Goal: Task Accomplishment & Management: Complete application form

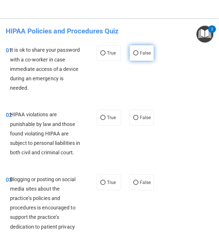
click at [134, 56] on label "False" at bounding box center [141, 53] width 24 height 16
click at [134, 55] on input "False" at bounding box center [135, 53] width 5 height 4
radio input "true"
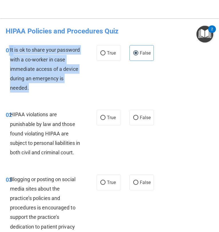
drag, startPoint x: 35, startPoint y: 89, endPoint x: 9, endPoint y: 51, distance: 46.2
click at [9, 51] on div "01 It is ok to share your password with a co-worker in case immediate access of…" at bounding box center [51, 70] width 108 height 50
copy div "1 It is ok to share your password with a co-worker in case immediate access of …"
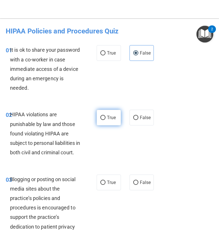
click at [112, 119] on span "True" at bounding box center [111, 117] width 9 height 5
click at [105, 119] on input "True" at bounding box center [102, 118] width 5 height 4
radio input "true"
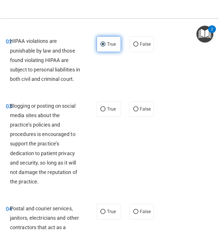
scroll to position [77, 0]
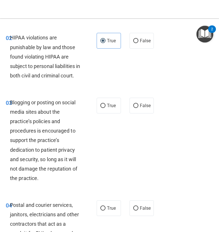
click at [41, 183] on div "Blogging or posting on social media sites about the practice’s policies and pro…" at bounding box center [47, 140] width 75 height 85
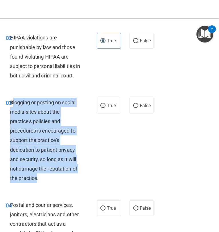
drag, startPoint x: 37, startPoint y: 188, endPoint x: 12, endPoint y: 114, distance: 77.4
click at [12, 114] on span "Blogging or posting on social media sites about the practice’s policies and pro…" at bounding box center [43, 140] width 67 height 82
copy span "logging or posting on social media sites about the practice’s policies and proc…"
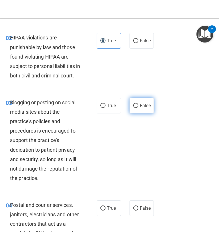
click at [139, 113] on label "False" at bounding box center [141, 106] width 24 height 16
click at [138, 108] on input "False" at bounding box center [135, 106] width 5 height 4
radio input "true"
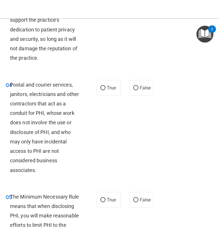
scroll to position [198, 0]
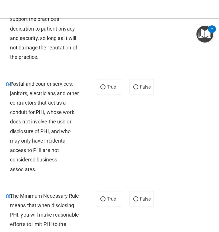
click at [41, 174] on div "Postal and courier services, janitors, electricians and other contractors that …" at bounding box center [47, 126] width 75 height 95
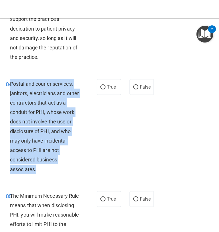
drag, startPoint x: 37, startPoint y: 179, endPoint x: 11, endPoint y: 94, distance: 89.0
click at [11, 94] on div "Postal and courier services, janitors, electricians and other contractors that …" at bounding box center [47, 126] width 75 height 95
copy span "Postal and courier services, janitors, electricians and other contractors that …"
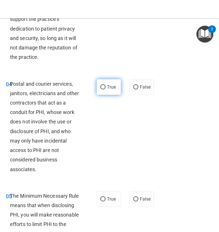
click at [110, 90] on span "True" at bounding box center [111, 86] width 9 height 5
click at [105, 89] on input "True" at bounding box center [102, 87] width 5 height 4
radio input "true"
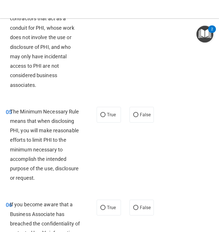
scroll to position [282, 0]
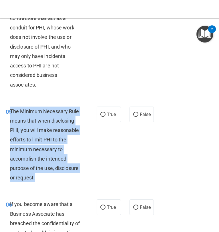
drag, startPoint x: 37, startPoint y: 187, endPoint x: 11, endPoint y: 116, distance: 75.0
click at [11, 116] on div "The Minimum Necessary Rule means that when disclosing PHI, you will make reason…" at bounding box center [47, 145] width 75 height 76
copy span "The Minimum Necessary Rule means that when disclosing PHI, you will make reason…"
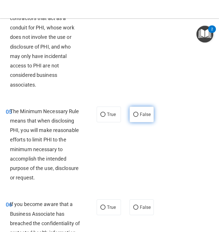
click at [139, 122] on label "False" at bounding box center [141, 115] width 24 height 16
click at [138, 117] on input "False" at bounding box center [135, 114] width 5 height 4
radio input "true"
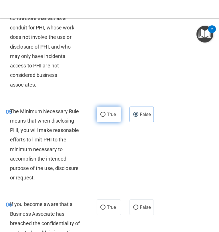
click at [110, 122] on label "True" at bounding box center [109, 115] width 24 height 16
click at [105, 117] on input "True" at bounding box center [102, 114] width 5 height 4
radio input "true"
radio input "false"
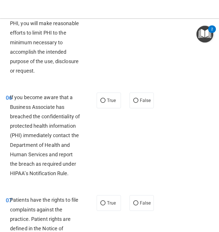
scroll to position [391, 0]
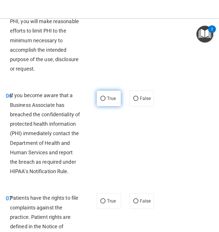
click at [114, 101] on span "True" at bounding box center [111, 98] width 9 height 5
click at [105, 101] on input "True" at bounding box center [102, 99] width 5 height 4
radio input "true"
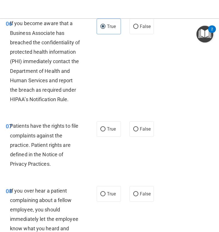
scroll to position [464, 0]
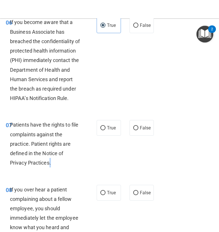
click at [50, 167] on div "Patients have the rights to file complaints against the practice. Patient right…" at bounding box center [47, 143] width 75 height 47
click at [50, 166] on span "Patients have the rights to file complaints against the practice. Patient right…" at bounding box center [44, 144] width 68 height 44
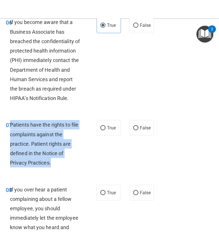
drag, startPoint x: 52, startPoint y: 172, endPoint x: 11, endPoint y: 136, distance: 55.0
click at [11, 136] on div "Patients have the rights to file complaints against the practice. Patient right…" at bounding box center [47, 143] width 75 height 47
copy span "Patients have the rights to file complaints against the practice. Patient right…"
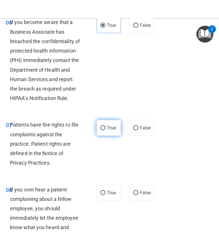
click at [115, 130] on span "True" at bounding box center [111, 127] width 9 height 5
click at [105, 130] on input "True" at bounding box center [102, 128] width 5 height 4
radio input "true"
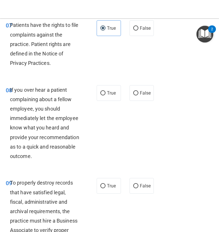
scroll to position [566, 0]
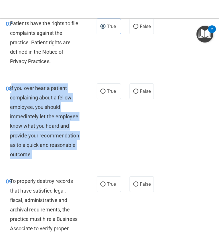
drag, startPoint x: 33, startPoint y: 165, endPoint x: 11, endPoint y: 99, distance: 70.3
click at [11, 99] on div "If you over hear a patient complaining about a fellow employee, you should imme…" at bounding box center [47, 121] width 75 height 76
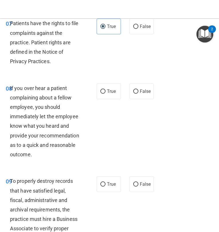
click at [47, 162] on div "08 If you over hear a patient complaining about a fellow employee, you should i…" at bounding box center [51, 122] width 108 height 79
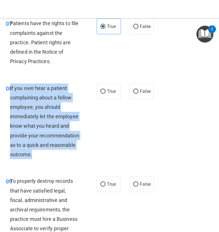
drag, startPoint x: 32, startPoint y: 165, endPoint x: 10, endPoint y: 95, distance: 73.2
click at [10, 95] on div "If you over hear a patient complaining about a fellow employee, you should imme…" at bounding box center [47, 121] width 75 height 76
copy span "If you over hear a patient complaining about a fellow employee, you should imme…"
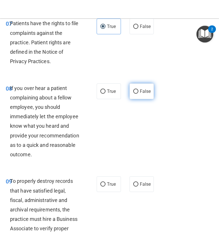
click at [138, 99] on label "False" at bounding box center [141, 91] width 24 height 16
click at [138, 94] on input "False" at bounding box center [135, 91] width 5 height 4
radio input "true"
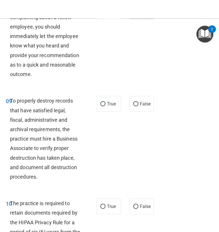
scroll to position [648, 0]
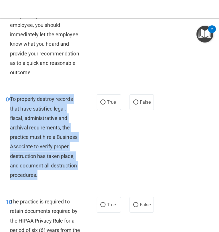
drag, startPoint x: 37, startPoint y: 188, endPoint x: 11, endPoint y: 107, distance: 85.8
click at [11, 107] on div "To properly destroy records that have satisfied legal, fiscal, administrative a…" at bounding box center [47, 136] width 75 height 85
copy span "To properly destroy records that have satisfied legal, fiscal, administrative a…"
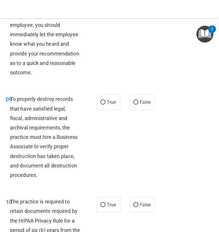
click at [128, 110] on div "True False" at bounding box center [126, 102] width 58 height 16
click at [132, 110] on label "False" at bounding box center [141, 102] width 24 height 16
click at [133, 105] on input "False" at bounding box center [135, 102] width 5 height 4
radio input "true"
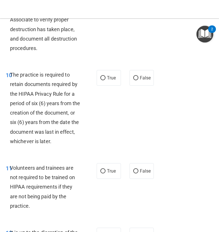
scroll to position [787, 0]
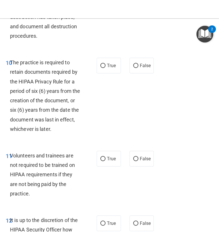
click at [73, 136] on div "10 The practice is required to retain documents required by the HIPAA Privacy R…" at bounding box center [51, 97] width 108 height 79
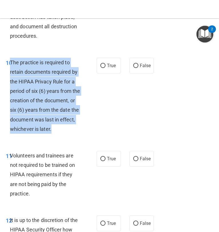
drag, startPoint x: 69, startPoint y: 139, endPoint x: 11, endPoint y: 71, distance: 88.8
click at [11, 71] on div "The practice is required to retain documents required by the HIPAA Privacy Rule…" at bounding box center [47, 96] width 75 height 76
copy span "The practice is required to retain documents required by the HIPAA Privacy Rule…"
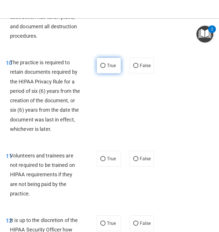
click at [114, 73] on label "True" at bounding box center [109, 66] width 24 height 16
click at [105, 68] on input "True" at bounding box center [102, 66] width 5 height 4
radio input "true"
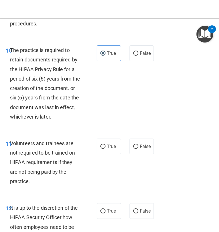
scroll to position [807, 0]
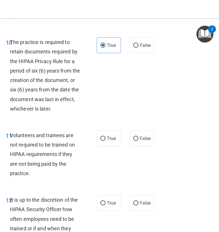
click at [28, 176] on span "Volunteers and trainees are not required to be trained on HIPAA requirements if…" at bounding box center [42, 154] width 65 height 44
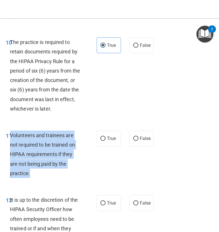
drag, startPoint x: 30, startPoint y: 184, endPoint x: 11, endPoint y: 144, distance: 43.5
click at [11, 144] on div "Volunteers and trainees are not required to be trained on HIPAA requirements if…" at bounding box center [47, 153] width 75 height 47
copy span "Volunteers and trainees are not required to be trained on HIPAA requirements if…"
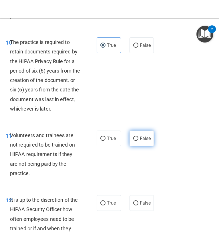
click at [136, 145] on label "False" at bounding box center [141, 138] width 24 height 16
click at [136, 141] on input "False" at bounding box center [135, 138] width 5 height 4
radio input "true"
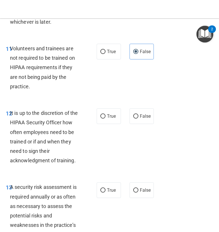
scroll to position [897, 0]
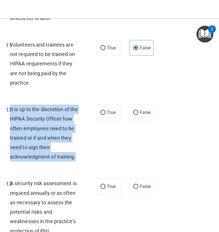
drag, startPoint x: 75, startPoint y: 167, endPoint x: 10, endPoint y: 120, distance: 80.6
click at [10, 120] on span "It is up to the discretion of the HIPAA Security Officer how often employees ne…" at bounding box center [44, 132] width 68 height 53
copy span "It is up to the discretion of the HIPAA Security Officer how often employees ne…"
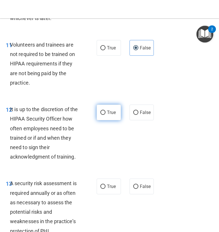
click at [114, 115] on span "True" at bounding box center [111, 112] width 9 height 5
click at [105, 115] on input "True" at bounding box center [102, 112] width 5 height 4
radio input "true"
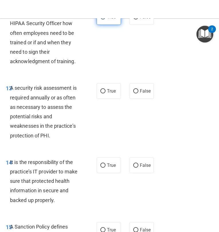
scroll to position [998, 0]
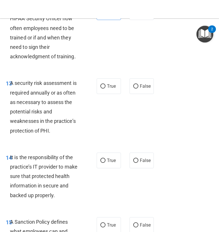
click at [53, 135] on div "A security risk assessment is required annually or as often as necessary to ass…" at bounding box center [47, 106] width 75 height 57
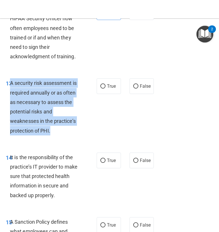
drag, startPoint x: 52, startPoint y: 140, endPoint x: 11, endPoint y: 93, distance: 63.2
click at [11, 93] on div "A security risk assessment is required annually or as often as necessary to ass…" at bounding box center [47, 106] width 75 height 57
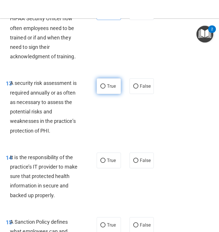
click at [107, 94] on label "True" at bounding box center [109, 86] width 24 height 16
click at [105, 89] on input "True" at bounding box center [102, 86] width 5 height 4
radio input "true"
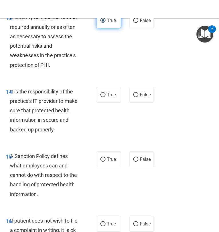
scroll to position [1064, 0]
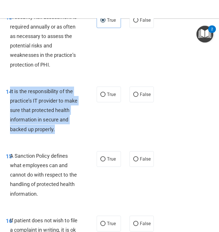
drag, startPoint x: 59, startPoint y: 141, endPoint x: 10, endPoint y: 101, distance: 62.8
click at [10, 101] on div "It is the responsibility of the practice’s IT provider to make sure that protec…" at bounding box center [47, 110] width 75 height 47
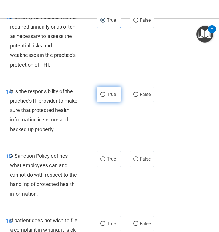
click at [114, 101] on label "True" at bounding box center [109, 95] width 24 height 16
click at [105, 97] on input "True" at bounding box center [102, 95] width 5 height 4
radio input "true"
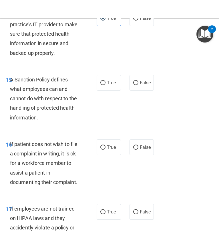
scroll to position [1140, 0]
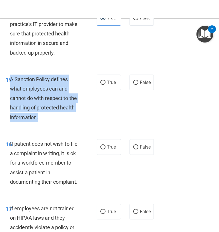
drag, startPoint x: 38, startPoint y: 127, endPoint x: 11, endPoint y: 87, distance: 48.5
click at [11, 87] on span "A Sanction Policy defines what employees can and cannot do with respect to the …" at bounding box center [43, 98] width 67 height 44
click at [104, 85] on input "True" at bounding box center [102, 83] width 5 height 4
radio input "true"
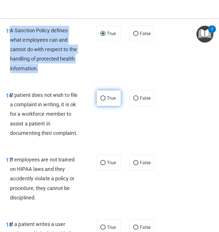
scroll to position [1194, 0]
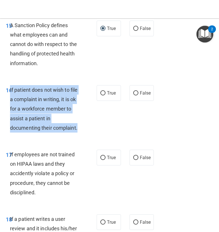
drag, startPoint x: 78, startPoint y: 137, endPoint x: 10, endPoint y: 98, distance: 78.2
click at [10, 98] on div "If patient does not wish to file a complaint in writing, it is ok for a workfor…" at bounding box center [47, 108] width 75 height 47
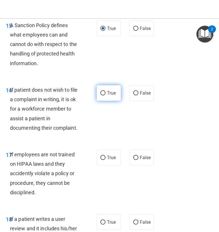
click at [108, 96] on span "True" at bounding box center [111, 92] width 9 height 5
click at [105, 95] on input "True" at bounding box center [102, 93] width 5 height 4
radio input "true"
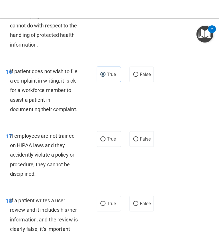
scroll to position [1215, 0]
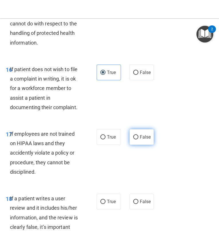
click at [134, 139] on input "False" at bounding box center [135, 137] width 5 height 4
radio input "true"
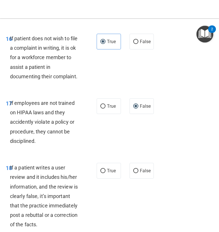
scroll to position [1260, 0]
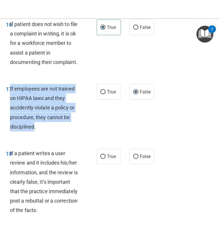
drag, startPoint x: 35, startPoint y: 136, endPoint x: 10, endPoint y: 99, distance: 44.7
click at [10, 99] on span "If employees are not trained on HIPAA laws and they accidently violate a policy…" at bounding box center [42, 108] width 65 height 44
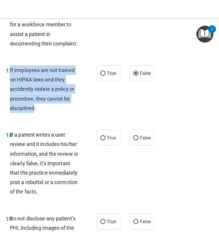
scroll to position [1279, 0]
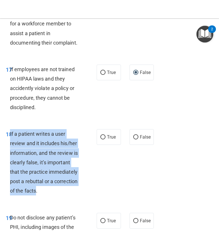
drag, startPoint x: 37, startPoint y: 204, endPoint x: 10, endPoint y: 145, distance: 64.9
click at [10, 145] on div "If a patient writes a user review and it includes his/her information, and the …" at bounding box center [47, 162] width 75 height 67
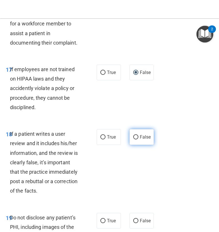
click at [147, 145] on label "False" at bounding box center [141, 137] width 24 height 16
click at [138, 139] on input "False" at bounding box center [135, 137] width 5 height 4
radio input "true"
click at [147, 145] on label "False" at bounding box center [141, 137] width 24 height 16
click at [138, 139] on input "False" at bounding box center [135, 137] width 5 height 4
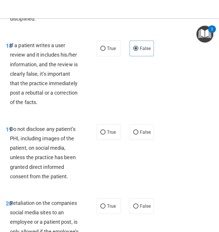
scroll to position [1369, 0]
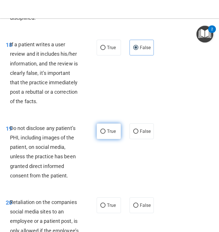
click at [115, 139] on label "True" at bounding box center [109, 131] width 24 height 16
click at [105, 134] on input "True" at bounding box center [102, 131] width 5 height 4
radio input "true"
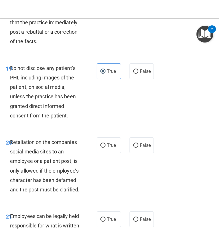
scroll to position [1432, 0]
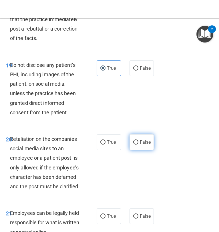
click at [134, 144] on input "False" at bounding box center [135, 142] width 5 height 4
radio input "true"
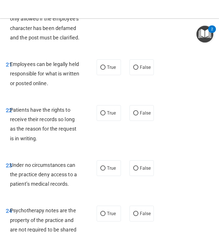
scroll to position [1581, 0]
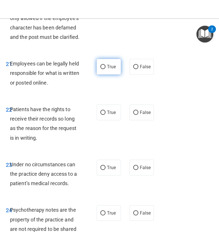
click at [107, 75] on label "True" at bounding box center [109, 67] width 24 height 16
click at [105, 69] on input "True" at bounding box center [102, 67] width 5 height 4
radio input "true"
click at [52, 87] on div "Employees can be legally held responsible for what is written or posted online." at bounding box center [47, 73] width 75 height 29
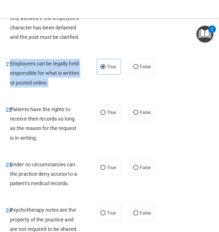
drag, startPoint x: 49, startPoint y: 93, endPoint x: 11, endPoint y: 75, distance: 42.6
click at [11, 75] on div "Employees can be legally held responsible for what is written or posted online." at bounding box center [47, 73] width 75 height 29
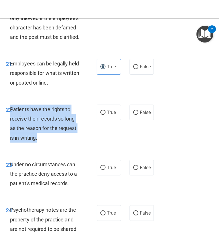
drag, startPoint x: 40, startPoint y: 148, endPoint x: 10, endPoint y: 120, distance: 40.8
click at [10, 120] on div "Patients have the rights to receive their records so long as the reason for the…" at bounding box center [47, 124] width 75 height 38
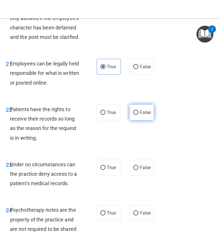
click at [132, 116] on label "False" at bounding box center [141, 113] width 24 height 16
click at [133, 115] on input "False" at bounding box center [135, 112] width 5 height 4
radio input "true"
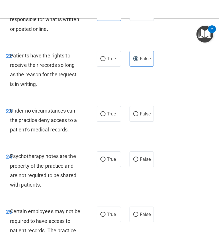
scroll to position [1636, 0]
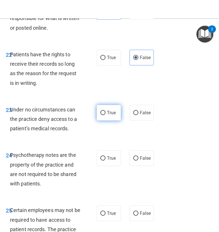
click at [108, 115] on span "True" at bounding box center [111, 112] width 9 height 5
click at [105, 115] on input "True" at bounding box center [102, 113] width 5 height 4
radio input "true"
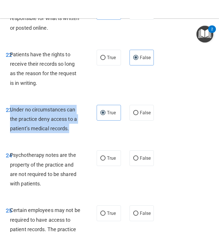
drag, startPoint x: 70, startPoint y: 139, endPoint x: 10, endPoint y: 118, distance: 63.0
click at [10, 118] on div "Under no circumstances can the practice deny access to a patient’s medical reco…" at bounding box center [47, 119] width 75 height 29
click at [135, 115] on input "False" at bounding box center [135, 113] width 5 height 4
radio input "true"
radio input "false"
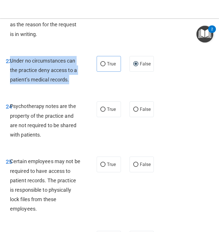
scroll to position [1685, 0]
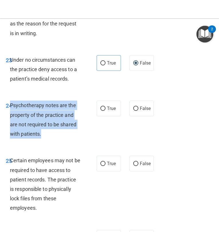
drag, startPoint x: 45, startPoint y: 145, endPoint x: 11, endPoint y: 116, distance: 44.7
click at [11, 116] on div "Psychotherapy notes are the property of the practice and are not required to be…" at bounding box center [47, 120] width 75 height 38
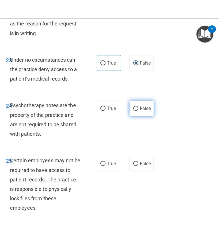
click at [141, 111] on span "False" at bounding box center [145, 108] width 11 height 5
click at [138, 111] on input "False" at bounding box center [135, 109] width 5 height 4
radio input "true"
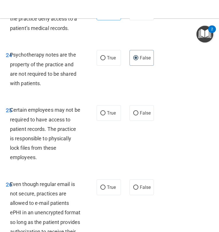
scroll to position [1736, 0]
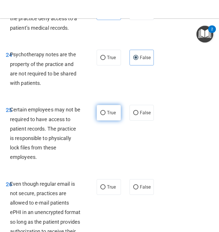
click at [116, 115] on span "True" at bounding box center [111, 112] width 9 height 5
click at [105, 115] on input "True" at bounding box center [102, 113] width 5 height 4
radio input "true"
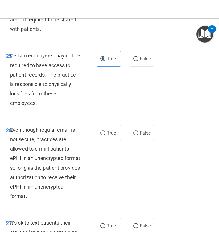
scroll to position [1797, 0]
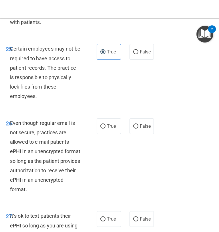
click at [60, 194] on div "Even though regular email is not secure, practices are allowed to e-mail patien…" at bounding box center [47, 156] width 75 height 76
click at [57, 194] on div "Even though regular email is not secure, practices are allowed to e-mail patien…" at bounding box center [47, 156] width 75 height 76
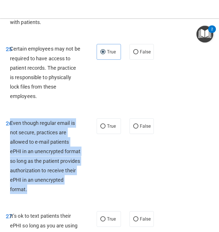
drag, startPoint x: 57, startPoint y: 200, endPoint x: 11, endPoint y: 132, distance: 81.5
click at [11, 132] on span "Even though regular email is not secure, practices are allowed to e-mail patien…" at bounding box center [45, 156] width 70 height 73
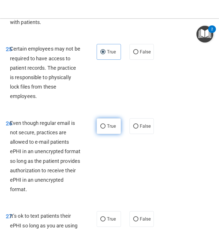
click at [100, 134] on label "True" at bounding box center [109, 126] width 24 height 16
click at [100, 128] on input "True" at bounding box center [102, 126] width 5 height 4
radio input "true"
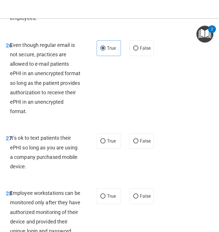
scroll to position [1880, 0]
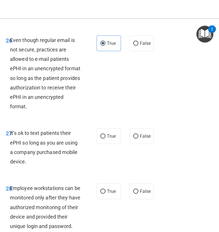
click at [29, 166] on div "It’s ok to text patients their ePHI so long as you are using a company purchase…" at bounding box center [47, 147] width 75 height 38
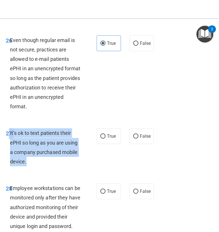
drag, startPoint x: 25, startPoint y: 172, endPoint x: 10, endPoint y: 146, distance: 30.9
click at [10, 146] on div "It’s ok to text patients their ePHI so long as you are using a company purchase…" at bounding box center [47, 147] width 75 height 38
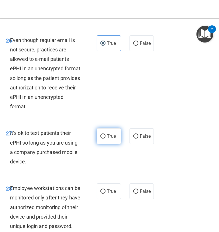
click at [101, 140] on label "True" at bounding box center [109, 136] width 24 height 16
click at [101, 138] on input "True" at bounding box center [102, 136] width 5 height 4
radio input "true"
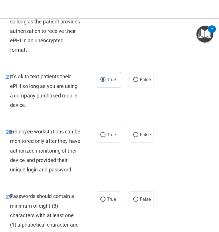
scroll to position [1937, 0]
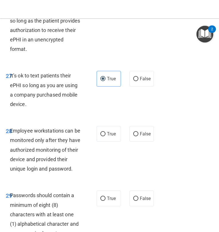
click at [73, 172] on span "Employee workstations can be monitored only after they have authorized monitori…" at bounding box center [45, 150] width 70 height 44
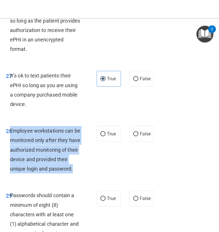
drag, startPoint x: 73, startPoint y: 179, endPoint x: 11, endPoint y: 141, distance: 72.4
click at [11, 141] on span "Employee workstations can be monitored only after they have authorized monitori…" at bounding box center [45, 150] width 70 height 44
